Goal: Navigation & Orientation: Find specific page/section

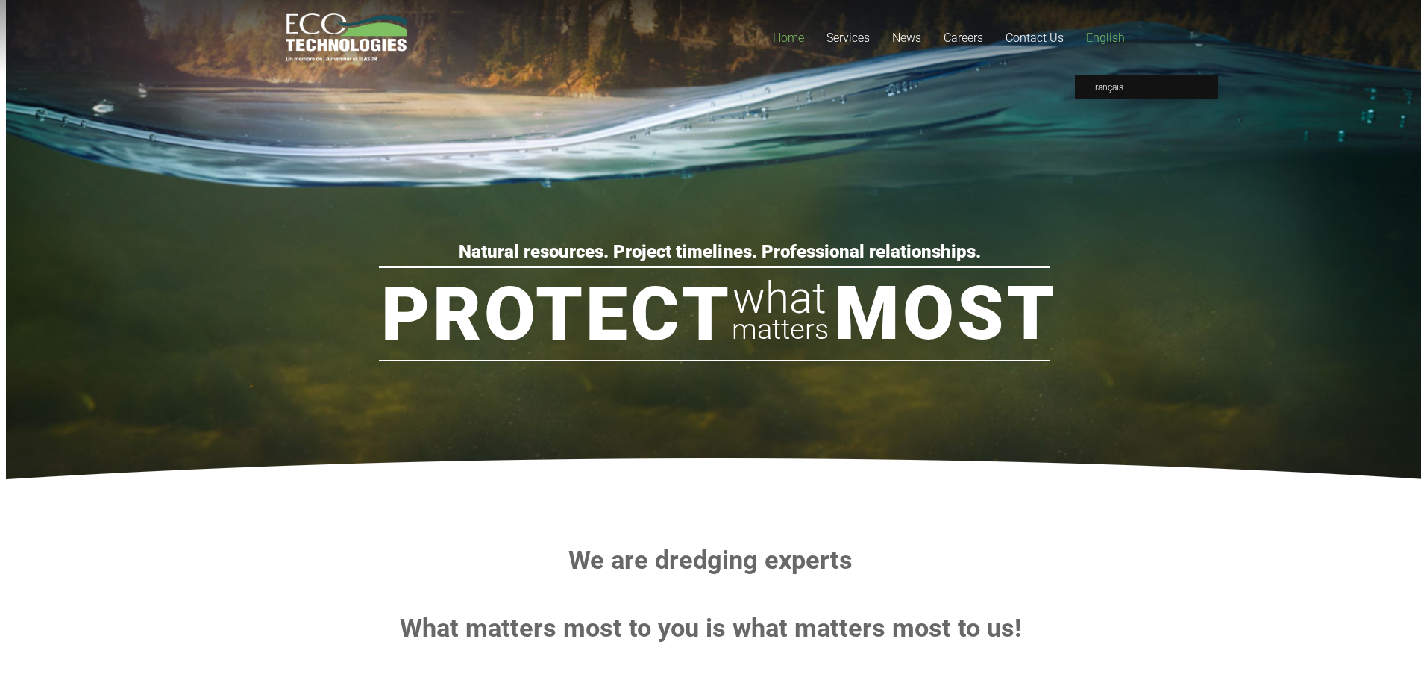
click at [1109, 34] on span "English" at bounding box center [1105, 38] width 39 height 14
click at [1106, 81] on link "Français" at bounding box center [1146, 87] width 143 height 24
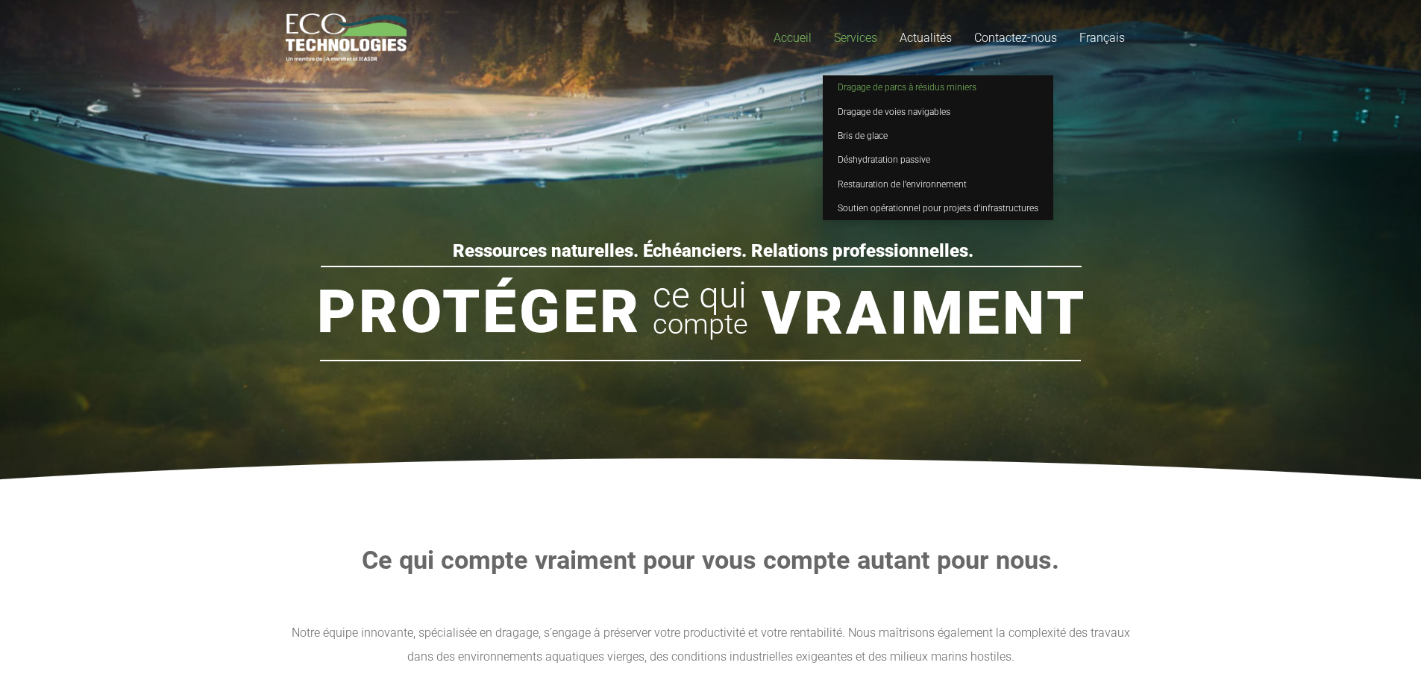
click at [859, 87] on span "Dragage de parcs à résidus miniers" at bounding box center [907, 87] width 139 height 10
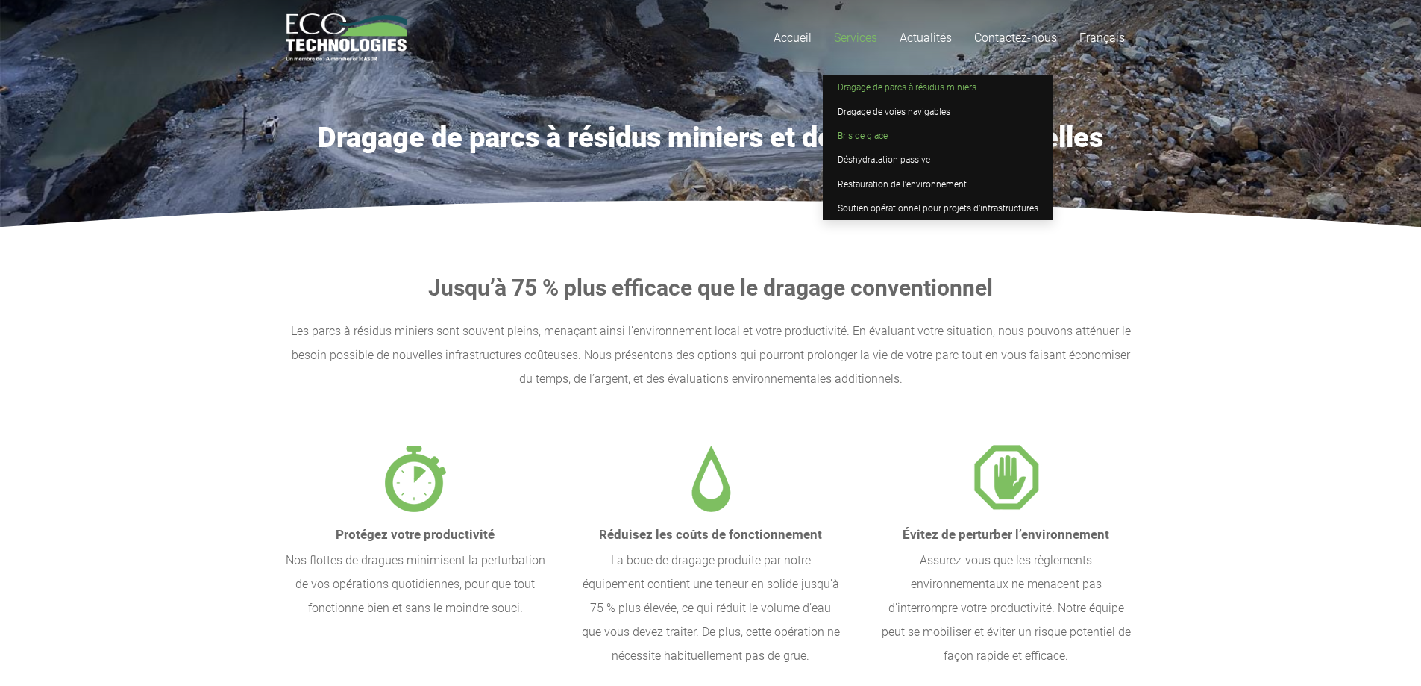
click at [854, 128] on link "Bris de glace" at bounding box center [938, 136] width 231 height 24
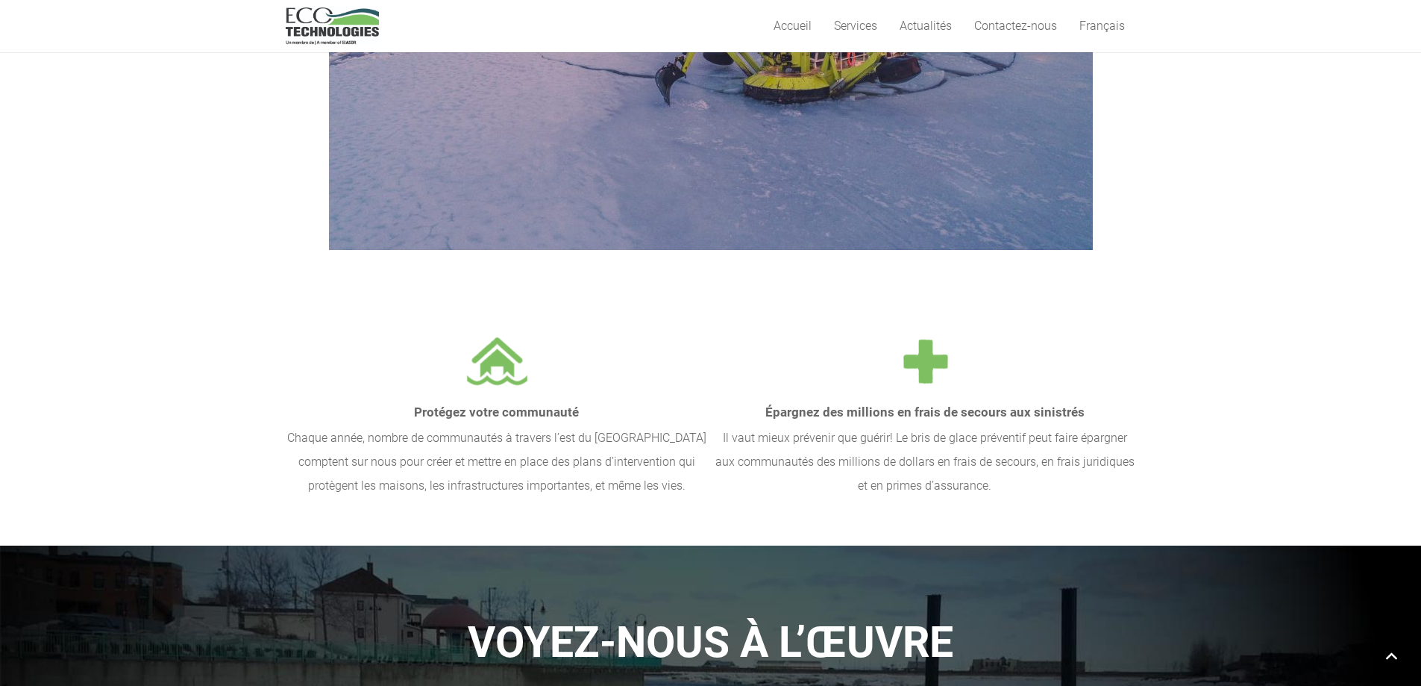
scroll to position [373, 0]
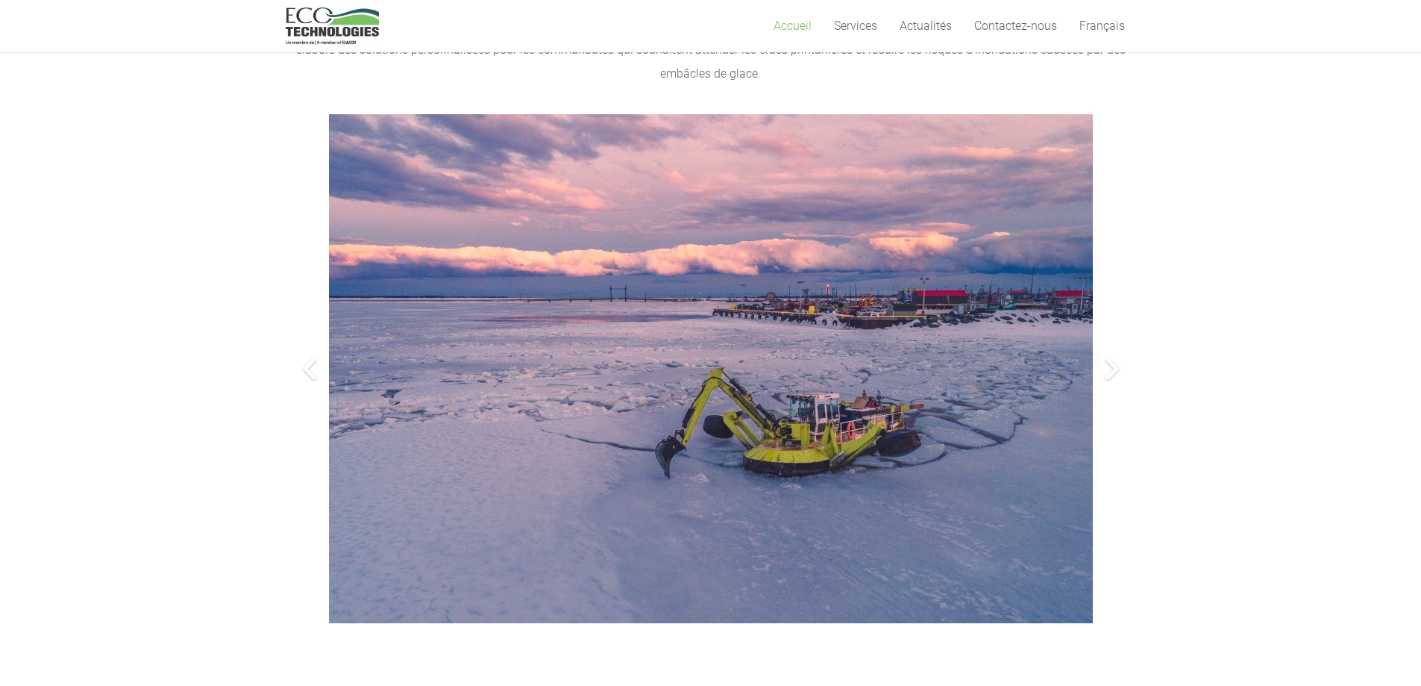
click at [795, 26] on span "Accueil" at bounding box center [793, 26] width 38 height 14
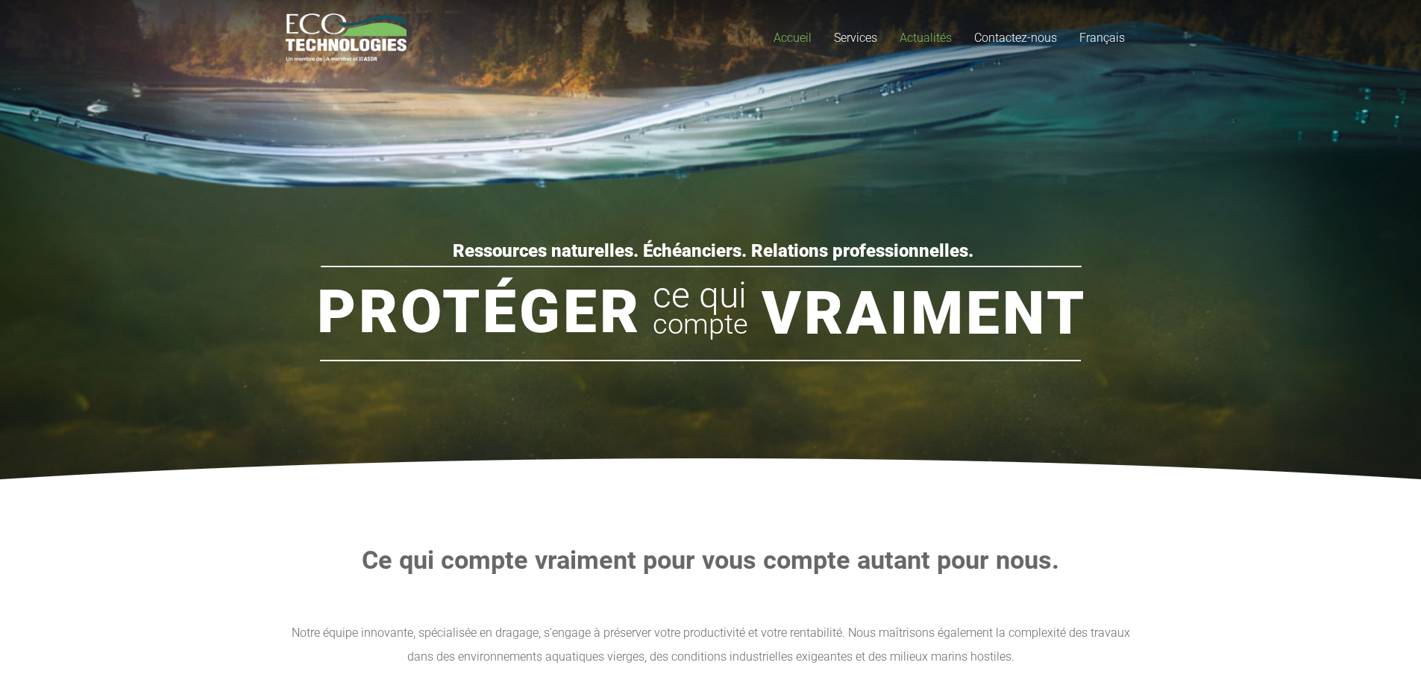
click at [927, 37] on span "Actualités" at bounding box center [926, 38] width 52 height 14
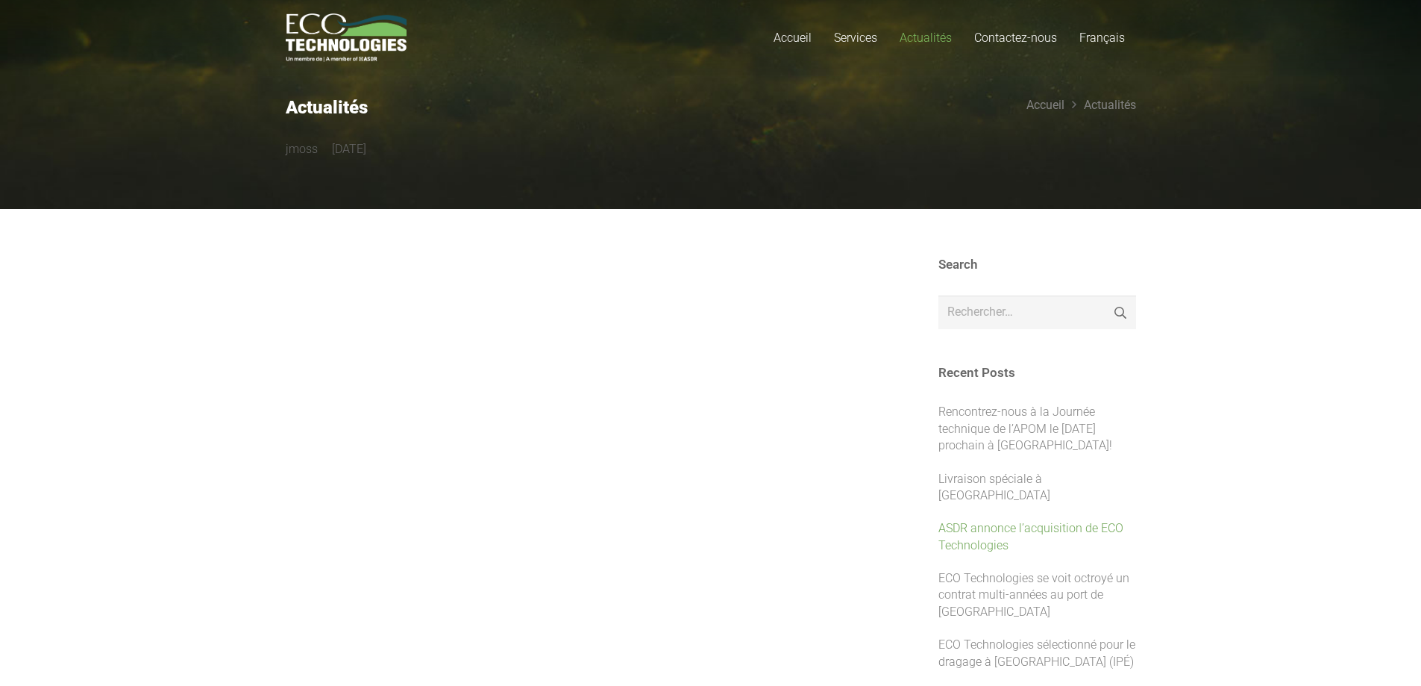
click at [1015, 521] on link "ASDR annonce l’acquisition de ECO Technologies" at bounding box center [1030, 536] width 185 height 31
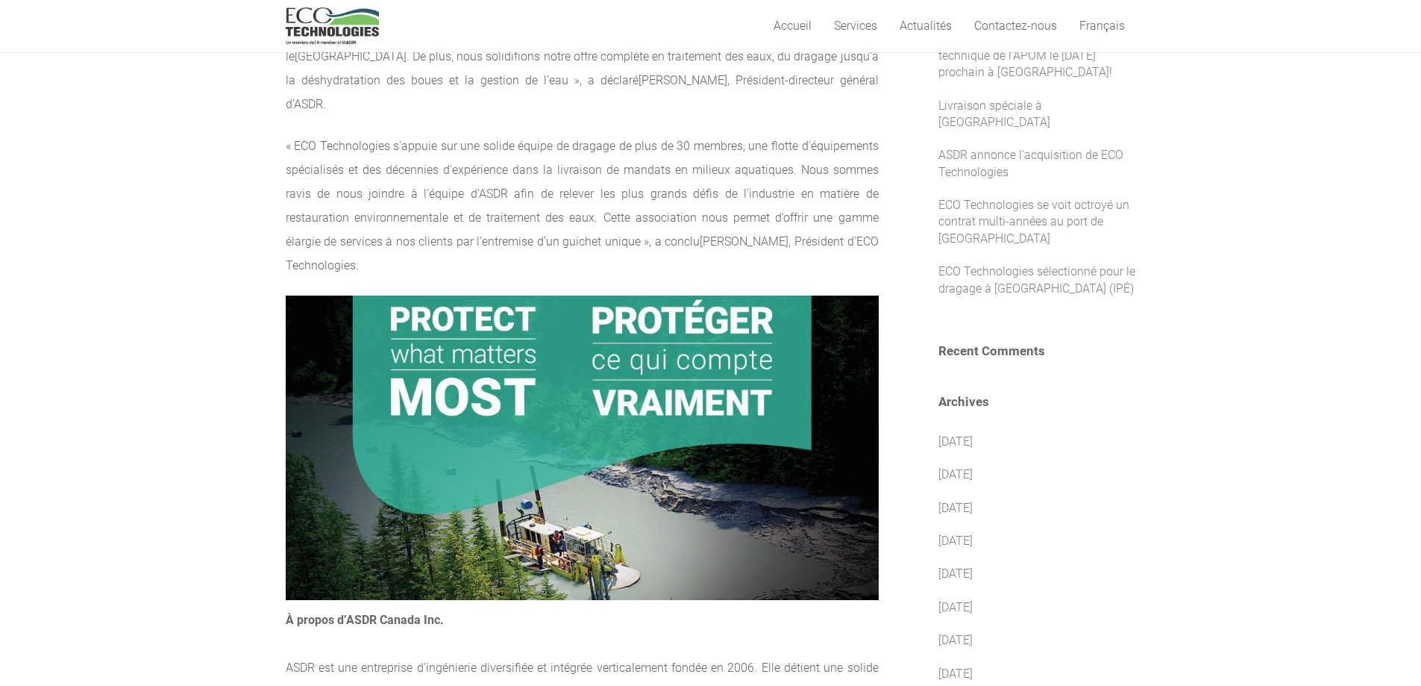
scroll to position [746, 0]
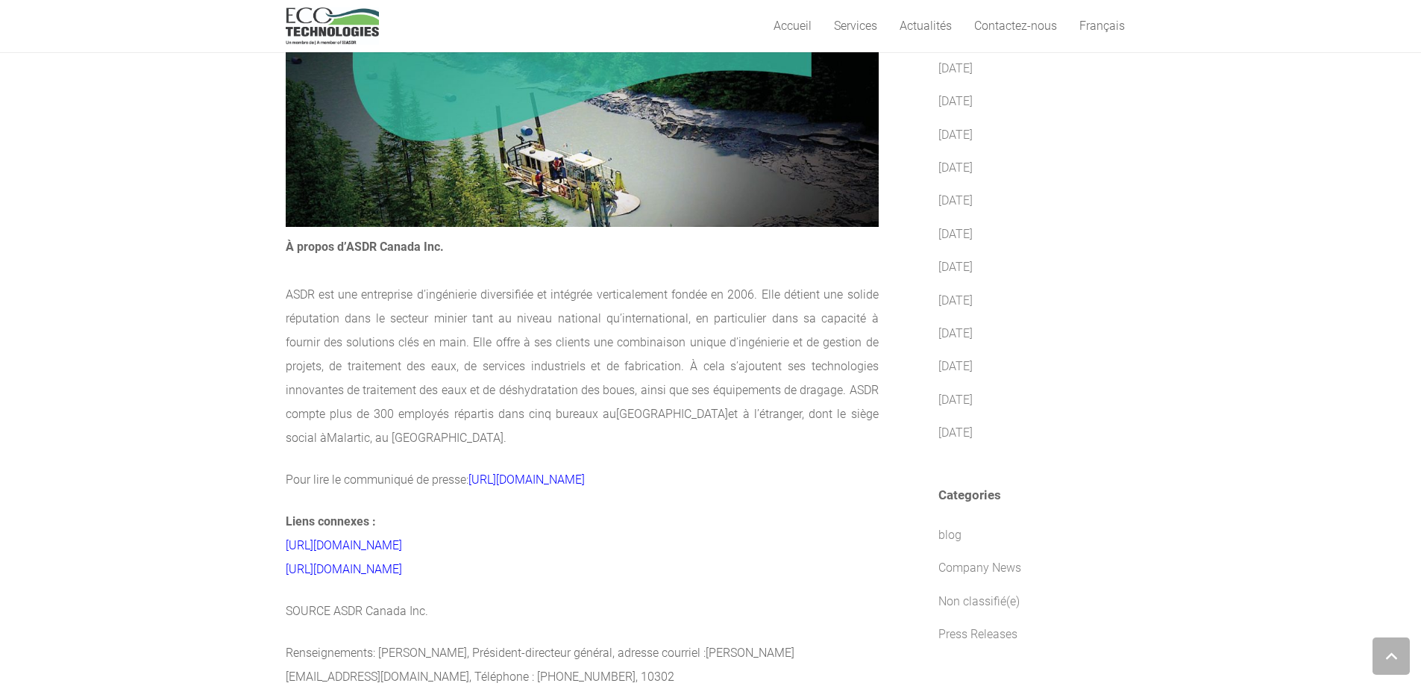
click at [342, 538] on link "https://asdr.ca/" at bounding box center [344, 545] width 116 height 14
click at [402, 562] on link "https://ecotec.asdrr.ca/" at bounding box center [344, 569] width 116 height 14
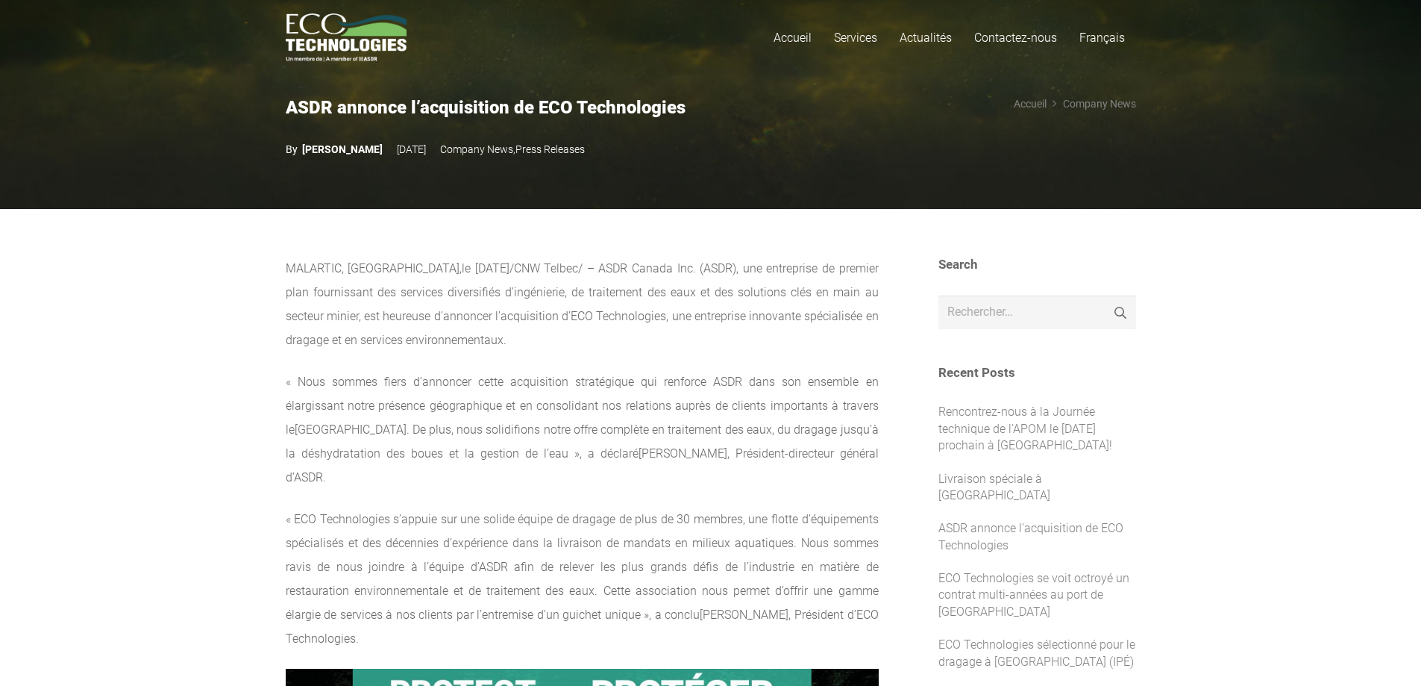
scroll to position [373, 0]
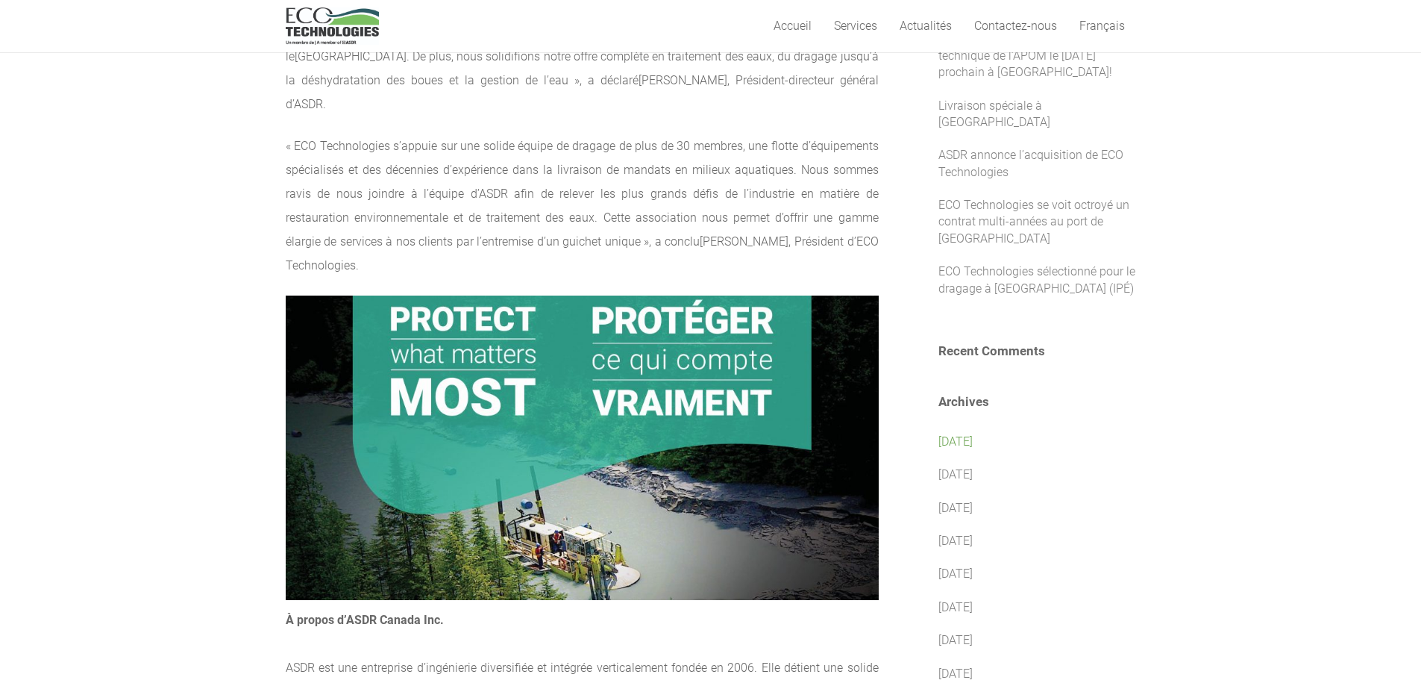
click at [959, 434] on link "juillet 2025" at bounding box center [955, 441] width 34 height 14
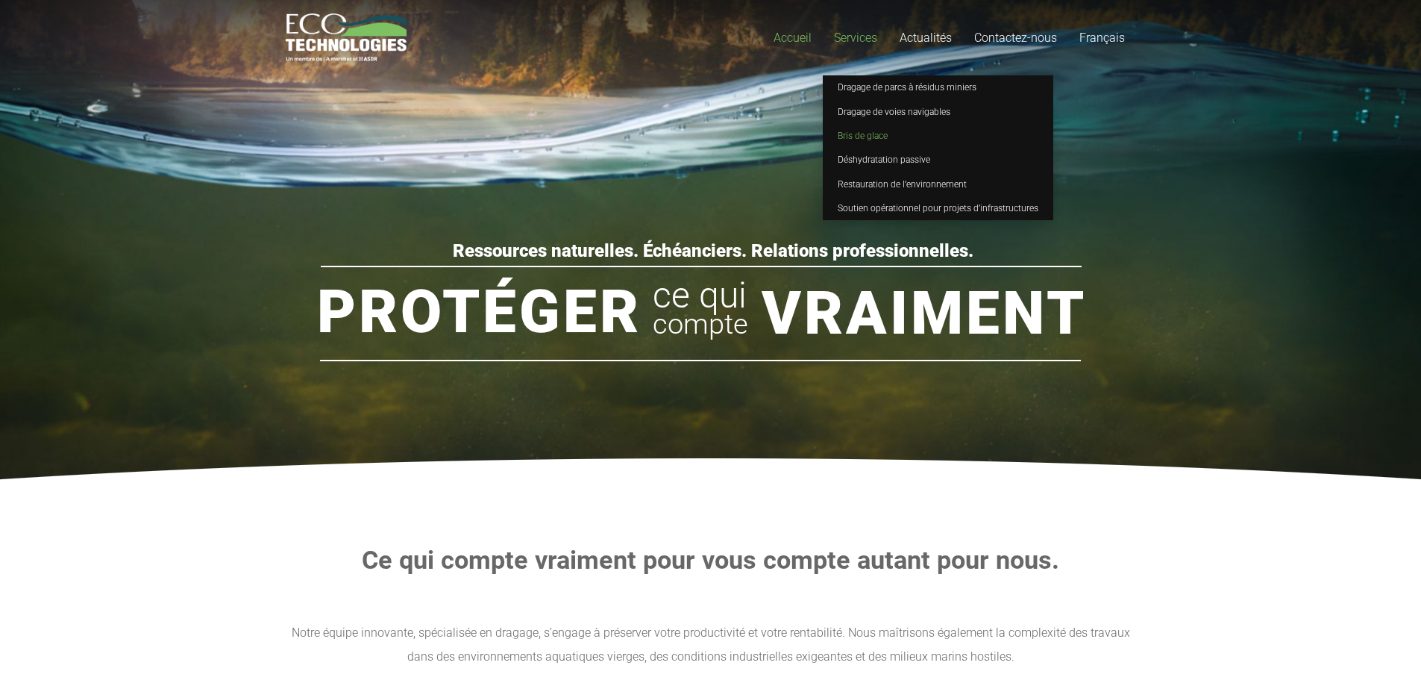
click at [861, 132] on span "Bris de glace" at bounding box center [863, 136] width 50 height 10
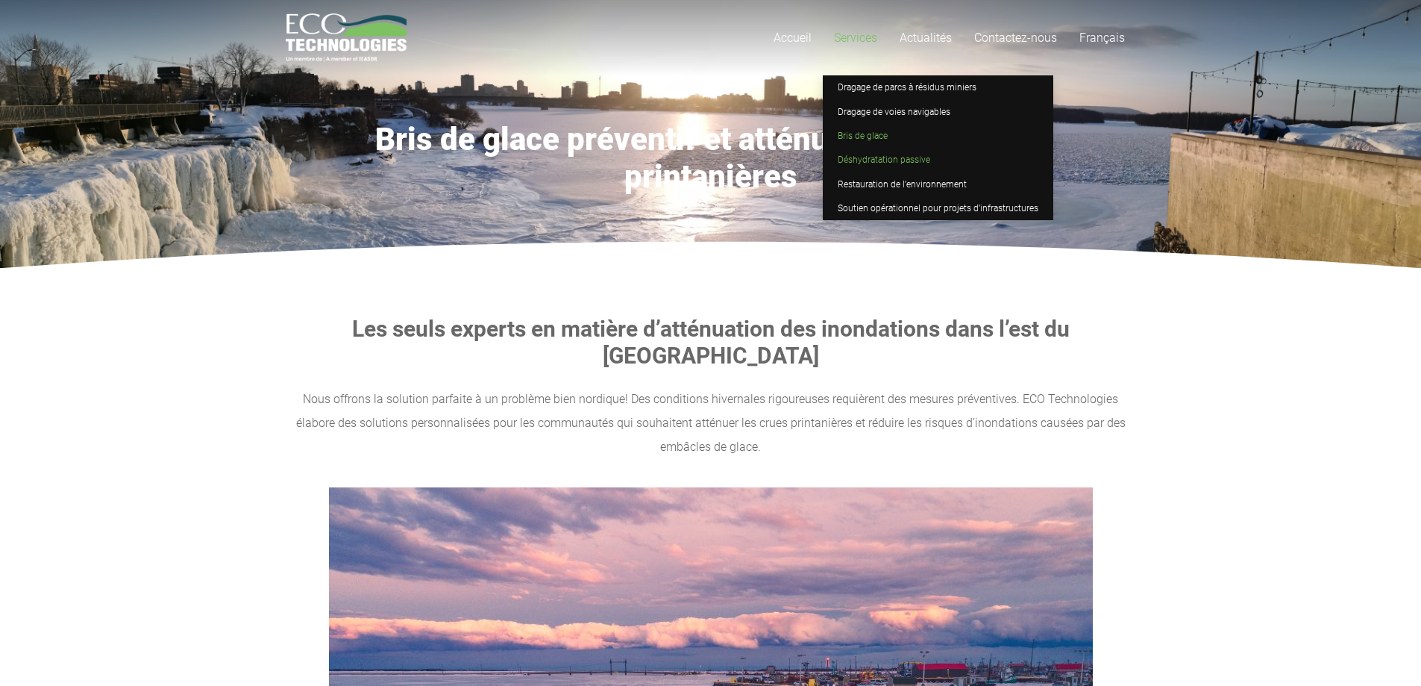
click at [865, 154] on span "Déshydratation passive" at bounding box center [884, 159] width 93 height 10
